Goal: Task Accomplishment & Management: Use online tool/utility

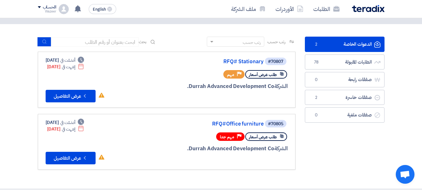
scroll to position [62, 0]
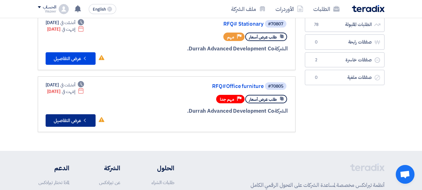
click at [74, 118] on button "Check details عرض التفاصيل" at bounding box center [71, 120] width 50 height 12
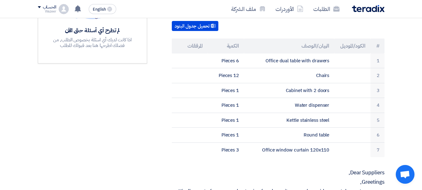
scroll to position [187, 0]
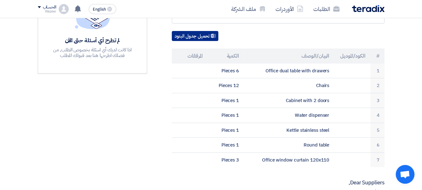
click at [199, 35] on button "تحميل جدول البنود" at bounding box center [195, 36] width 47 height 10
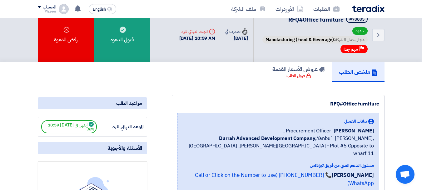
scroll to position [0, 0]
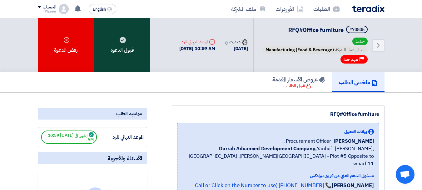
click at [130, 66] on div "قبول الدعوه" at bounding box center [122, 45] width 56 height 54
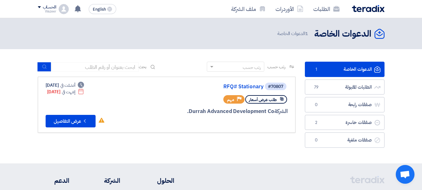
click at [133, 107] on div "#70807 RFQ# Stationary طلب عرض أسعار Priority مهم الشركة [PERSON_NAME] Advanced…" at bounding box center [167, 104] width 242 height 45
click at [75, 118] on button "Check details عرض التفاصيل" at bounding box center [71, 121] width 50 height 12
